Goal: Communication & Community: Answer question/provide support

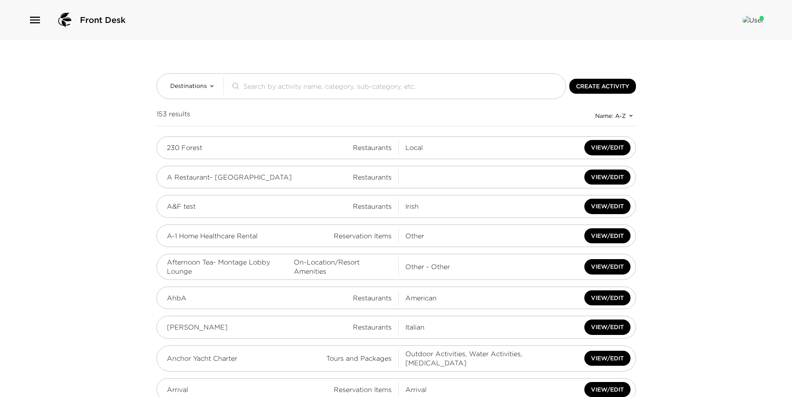
click at [26, 23] on div "Front Desk" at bounding box center [396, 20] width 792 height 40
click at [32, 20] on icon "button" at bounding box center [35, 20] width 10 height 7
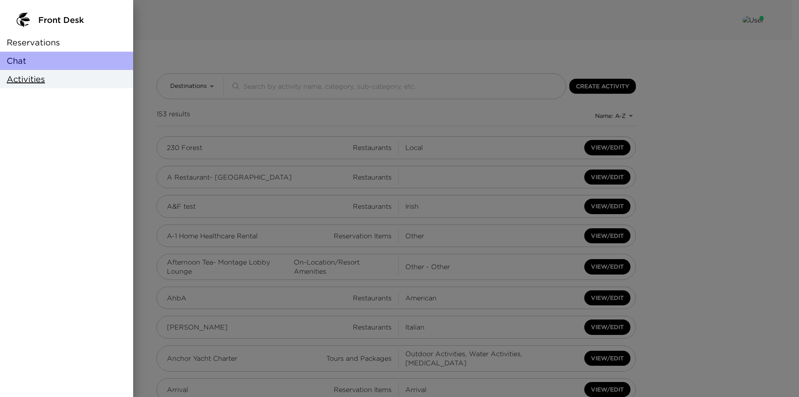
click at [30, 59] on div "Chat" at bounding box center [66, 61] width 133 height 18
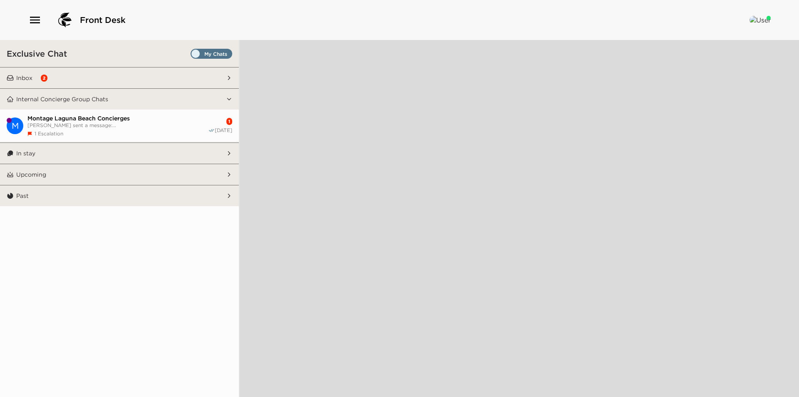
click at [74, 78] on button "Inbox 2" at bounding box center [120, 77] width 212 height 21
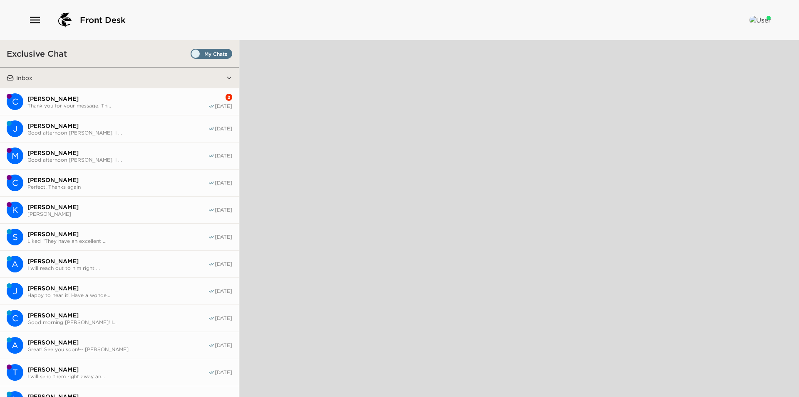
click at [67, 102] on span "Thank you for your message. Th..." at bounding box center [117, 105] width 181 height 6
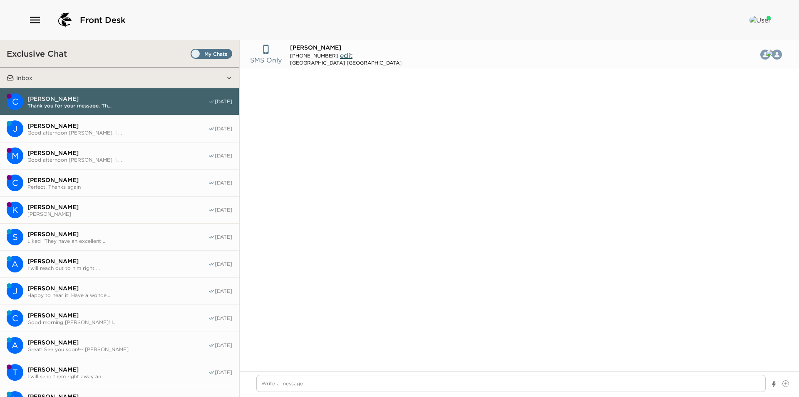
scroll to position [634, 0]
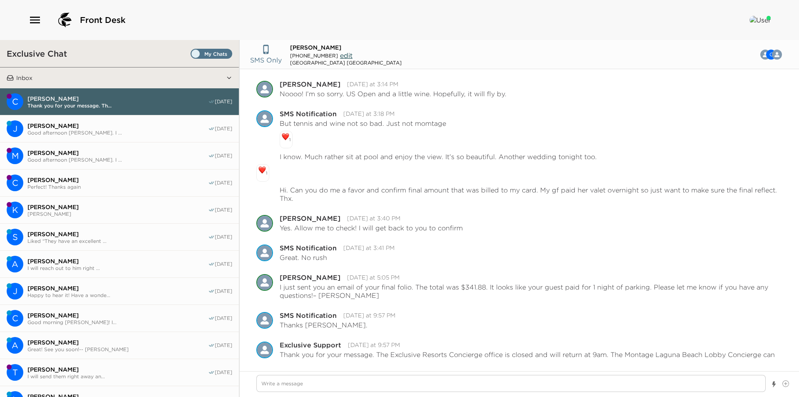
click at [199, 51] on span "Set all destinations" at bounding box center [212, 56] width 42 height 10
click at [192, 55] on input "Set all destinations" at bounding box center [192, 55] width 0 height 0
type textarea "x"
